Goal: Task Accomplishment & Management: Complete application form

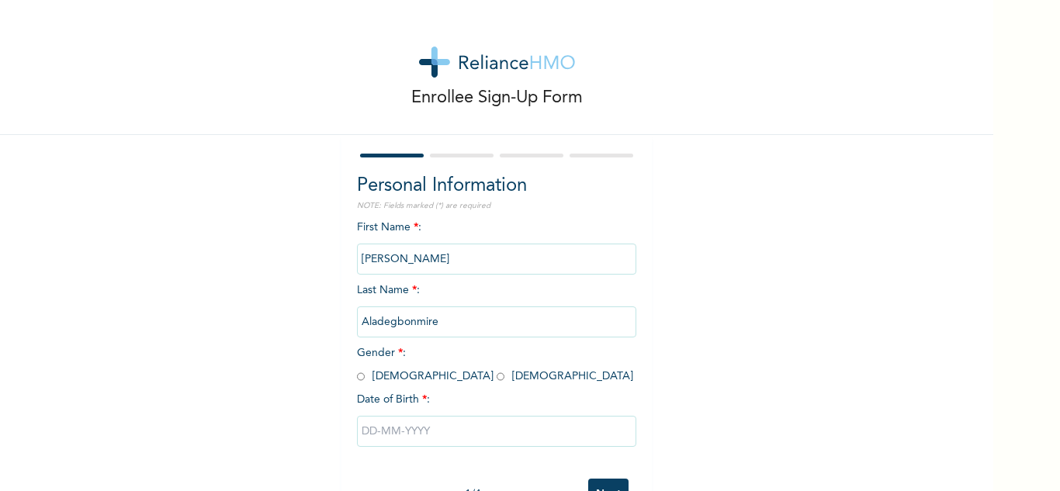
click at [617, 313] on input "Aladegbonmire" at bounding box center [496, 322] width 279 height 31
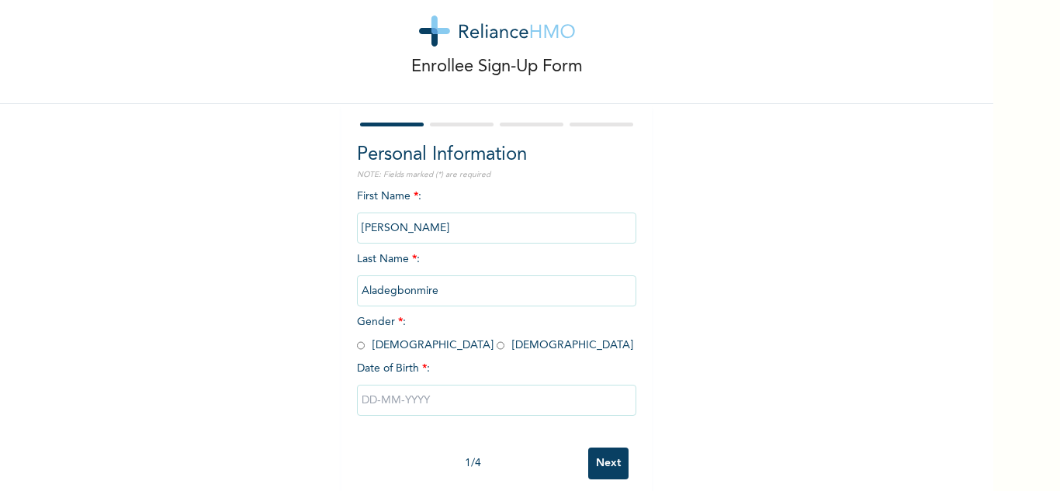
scroll to position [54, 0]
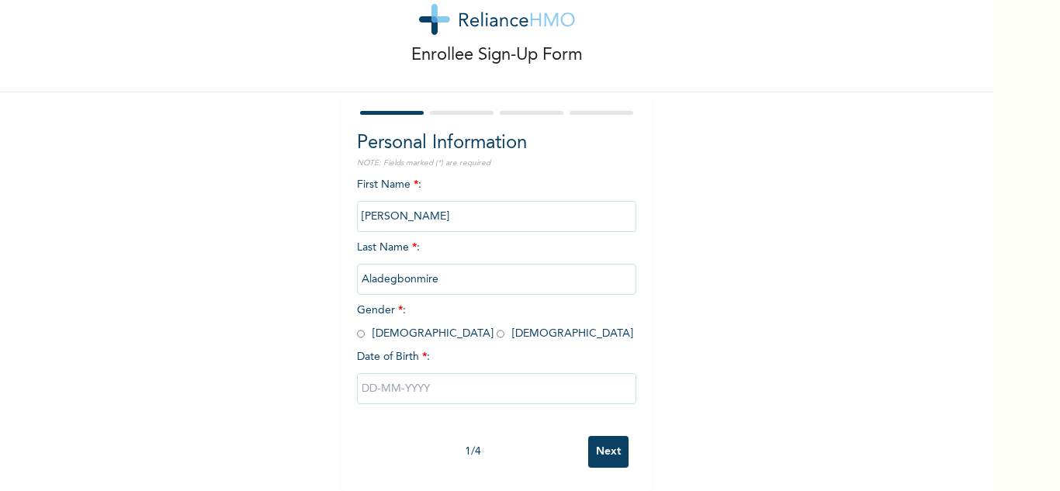
click at [497, 327] on input "radio" at bounding box center [501, 334] width 8 height 15
radio input "true"
click at [424, 374] on input "text" at bounding box center [496, 388] width 279 height 31
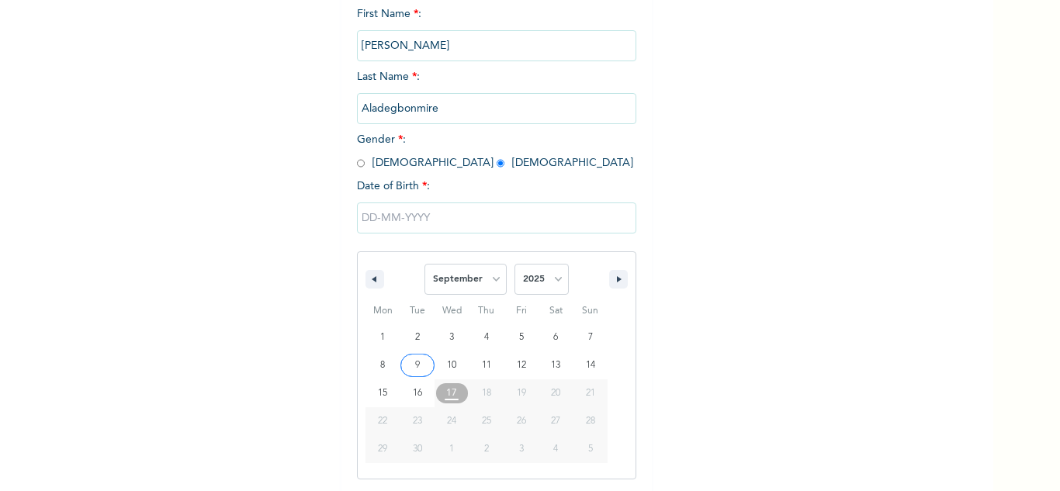
scroll to position [214, 0]
click at [491, 282] on select "January February March April May June July August September October November De…" at bounding box center [465, 278] width 82 height 31
select select "4"
click at [424, 264] on select "January February March April May June July August September October November De…" at bounding box center [465, 278] width 82 height 31
click at [545, 275] on select "2025 2024 2023 2022 2021 2020 2019 2018 2017 2016 2015 2014 2013 2012 2011 2010…" at bounding box center [541, 278] width 54 height 31
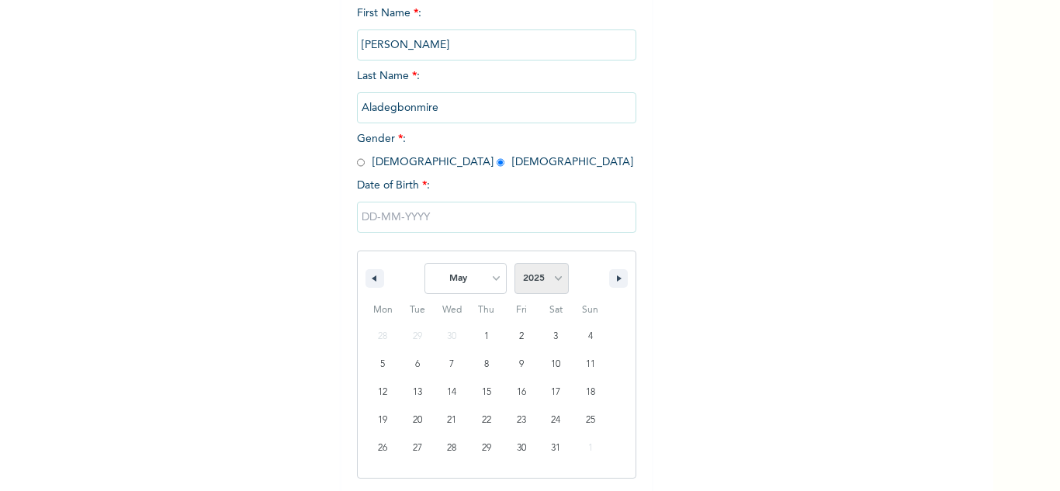
select select "1996"
click at [514, 264] on select "2025 2024 2023 2022 2021 2020 2019 2018 2017 2016 2015 2014 2013 2012 2011 2010…" at bounding box center [541, 278] width 54 height 31
type input "[DATE]"
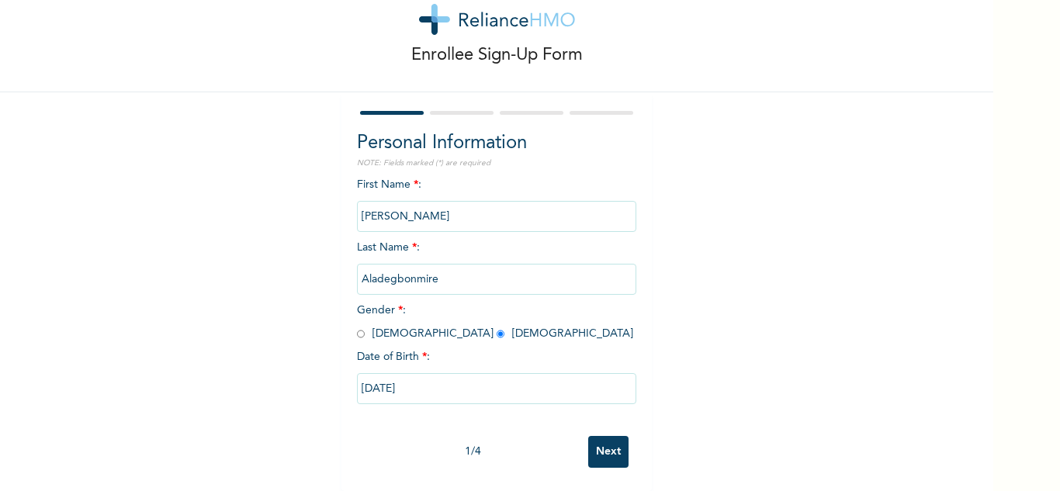
scroll to position [54, 0]
click at [594, 437] on input "Next" at bounding box center [608, 452] width 40 height 32
